Goal: Navigation & Orientation: Find specific page/section

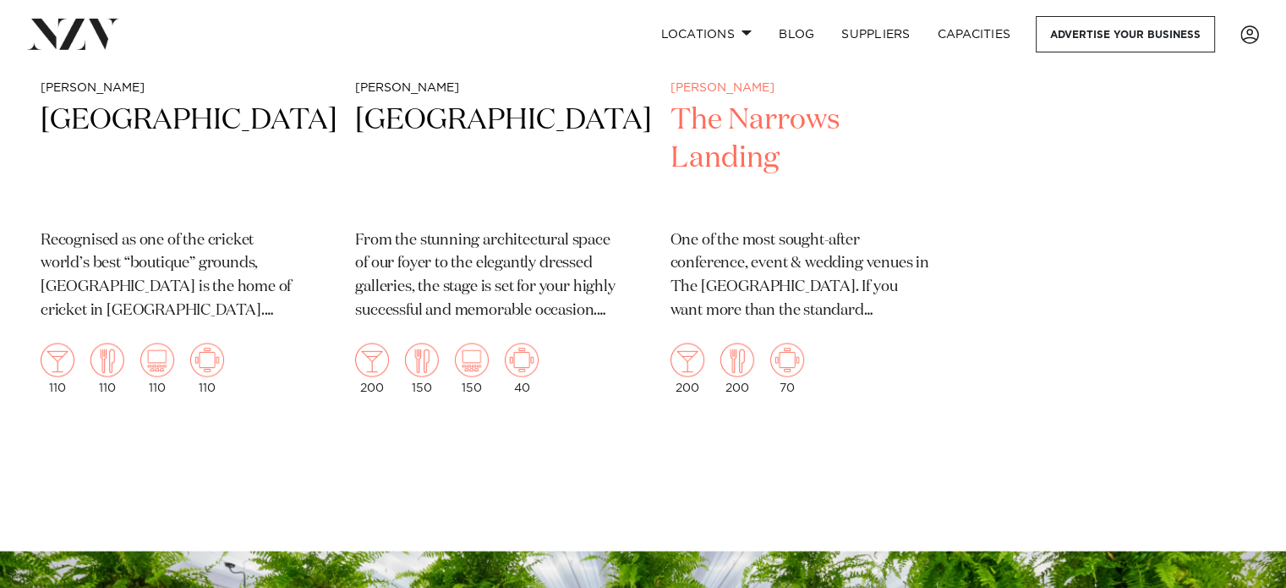
scroll to position [3044, 0]
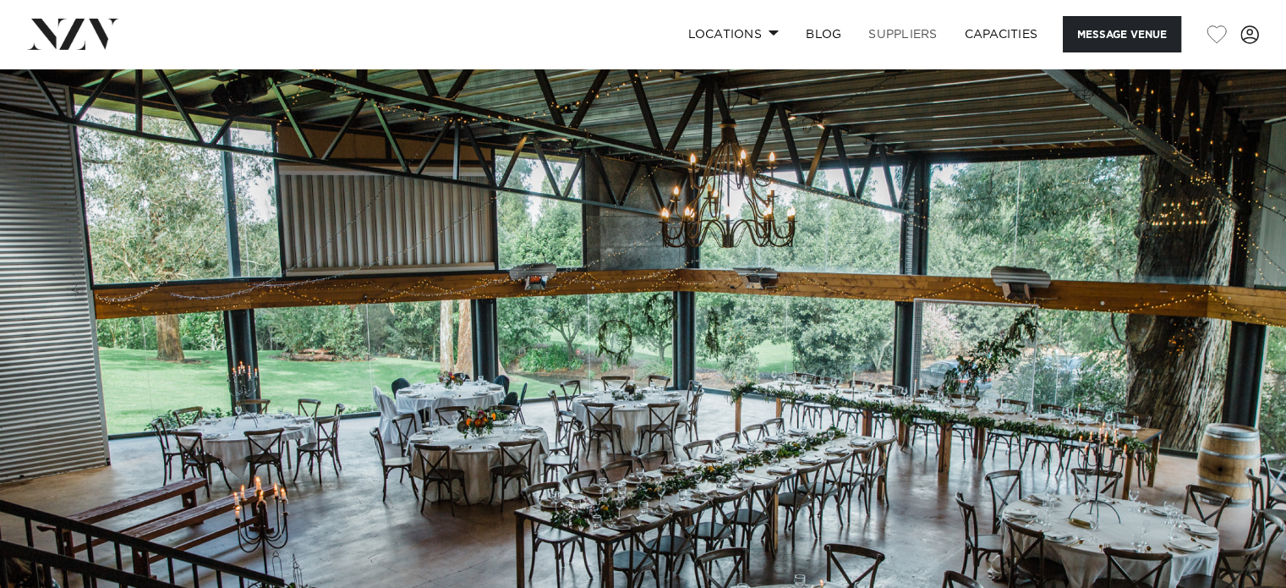
click at [889, 35] on link "SUPPLIERS" at bounding box center [903, 34] width 96 height 36
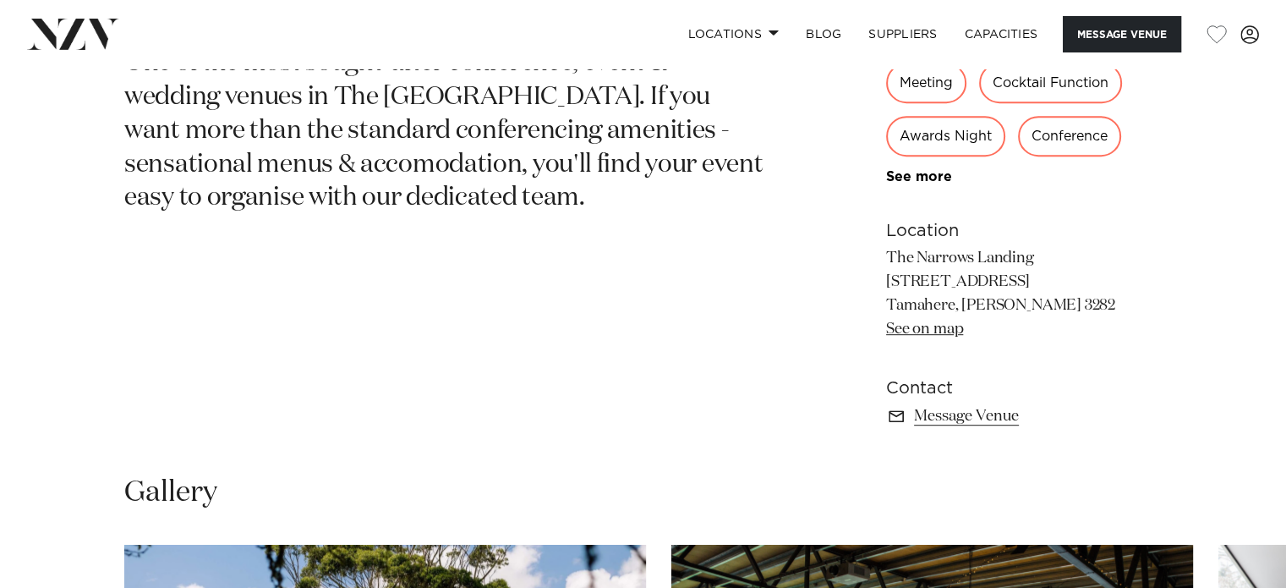
scroll to position [930, 0]
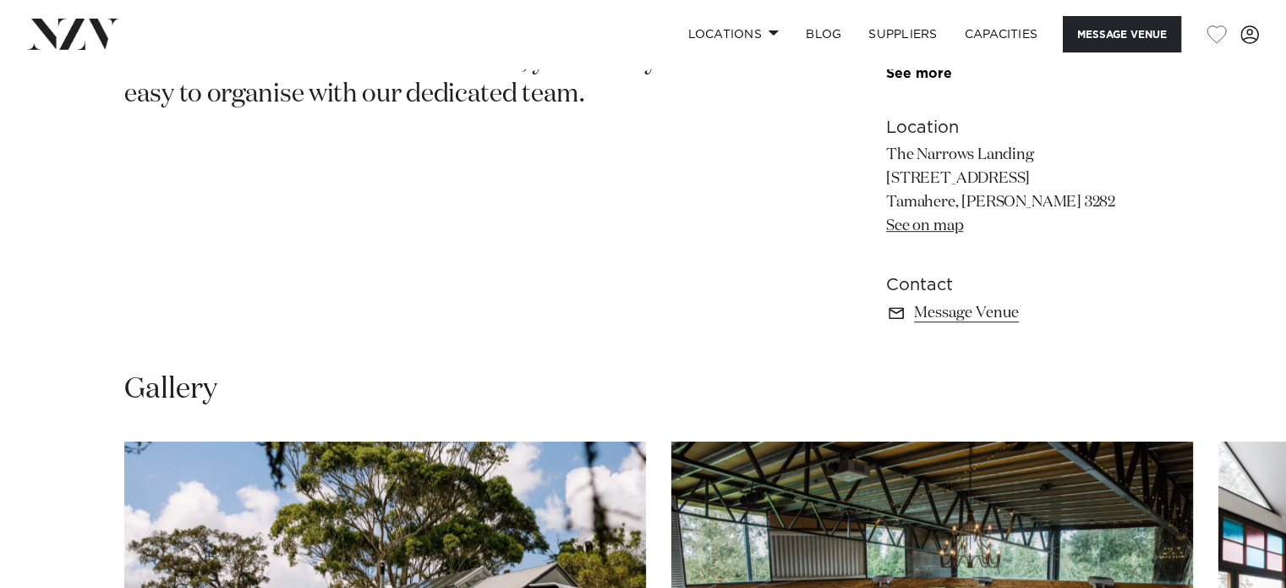
click at [934, 227] on link "See on map" at bounding box center [924, 225] width 77 height 15
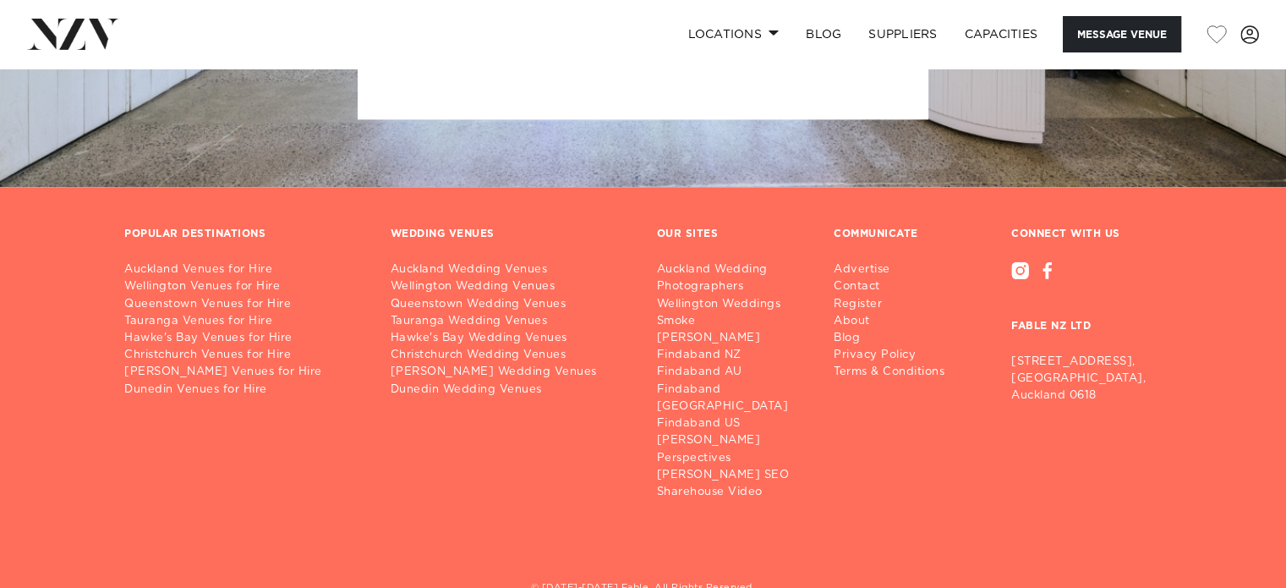
scroll to position [2262, 0]
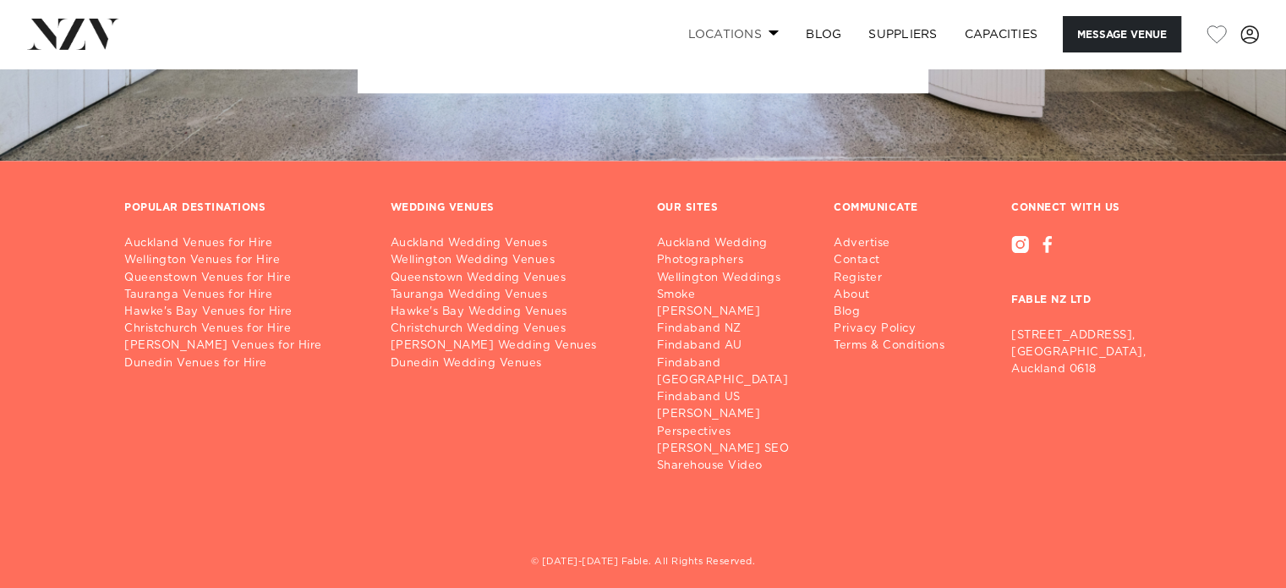
click at [771, 29] on link "Locations" at bounding box center [733, 34] width 118 height 36
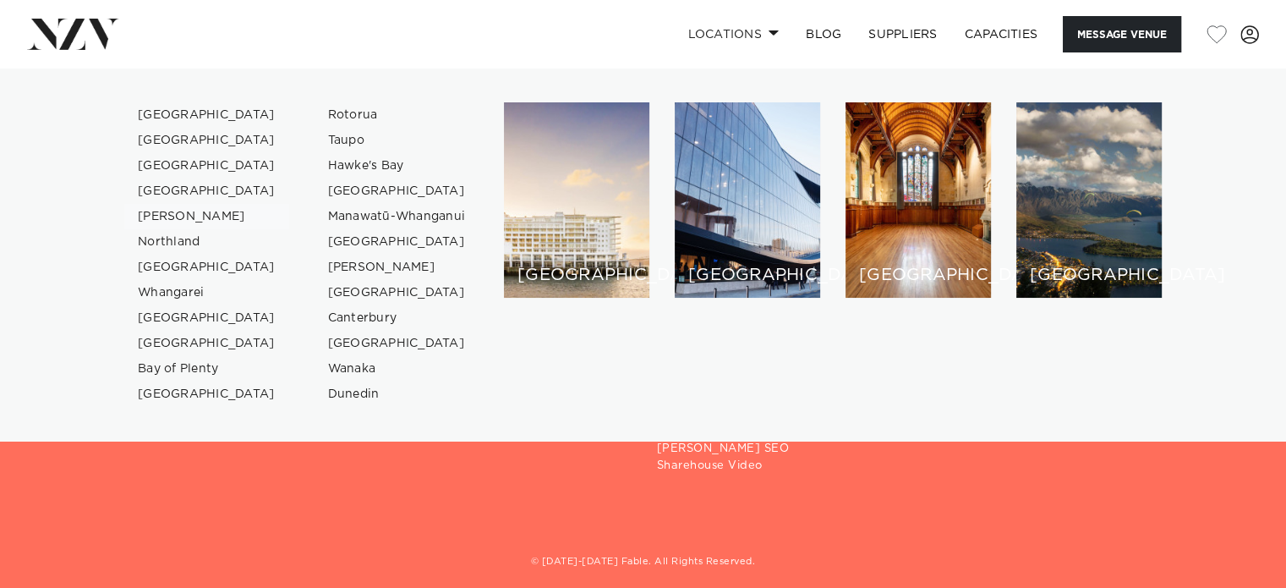
click at [174, 217] on link "[PERSON_NAME]" at bounding box center [206, 216] width 165 height 25
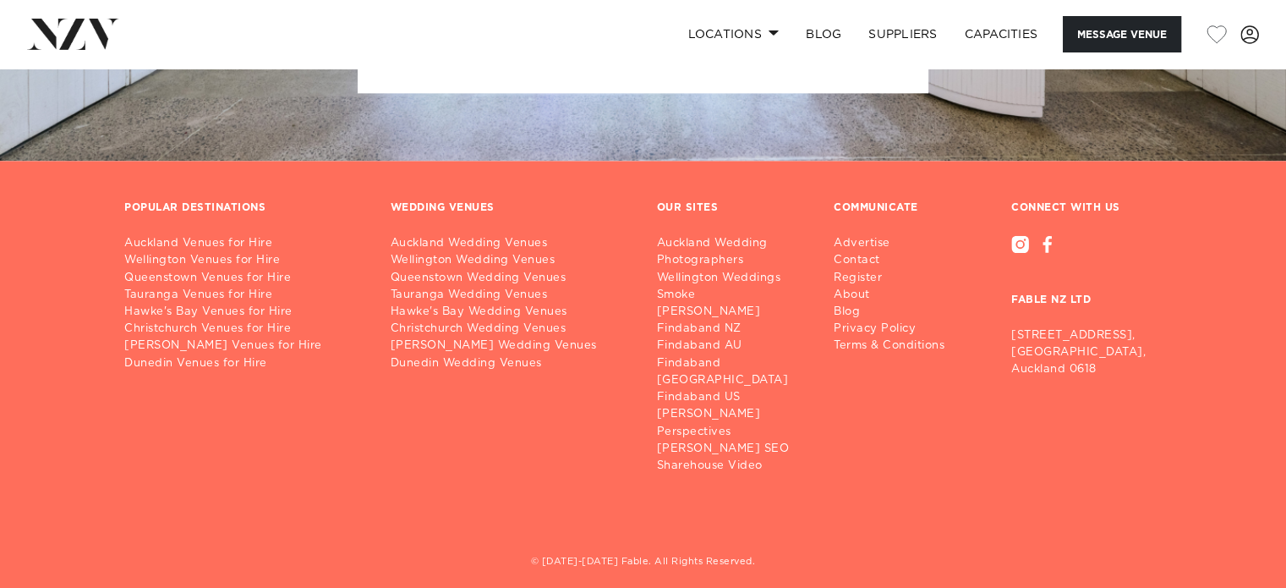
scroll to position [2256, 0]
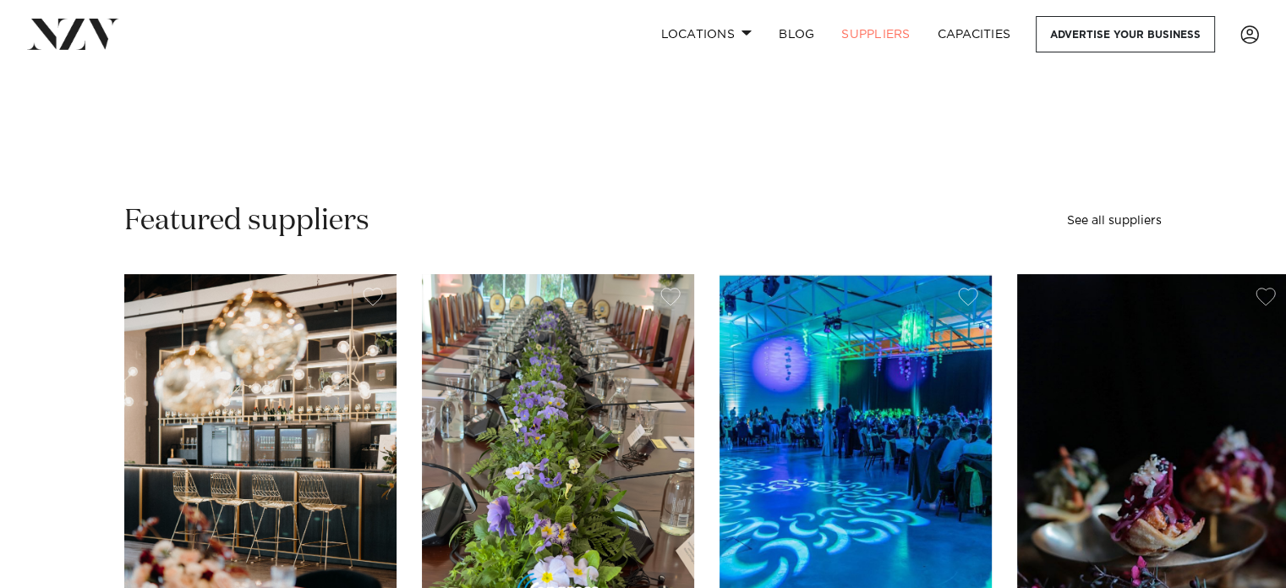
scroll to position [761, 0]
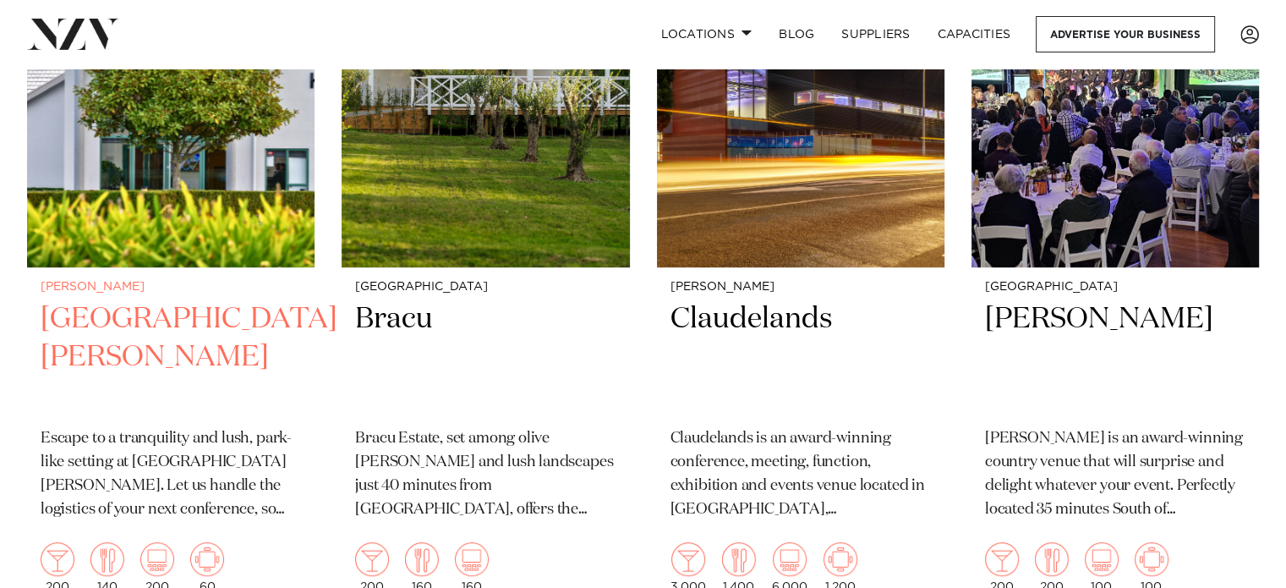
scroll to position [845, 0]
